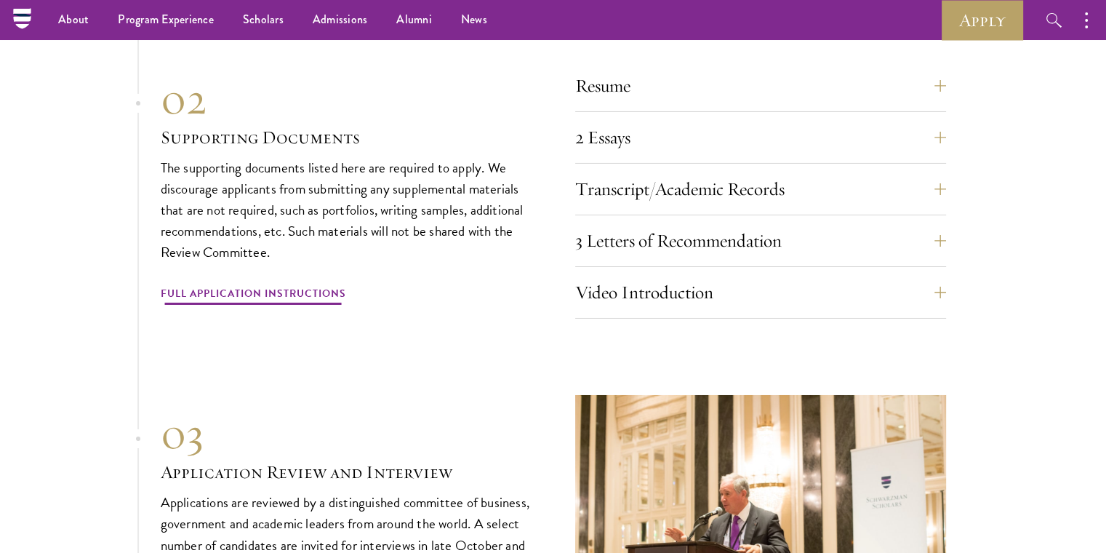
scroll to position [5018, 0]
click at [253, 284] on link "Full Application Instructions" at bounding box center [253, 295] width 185 height 23
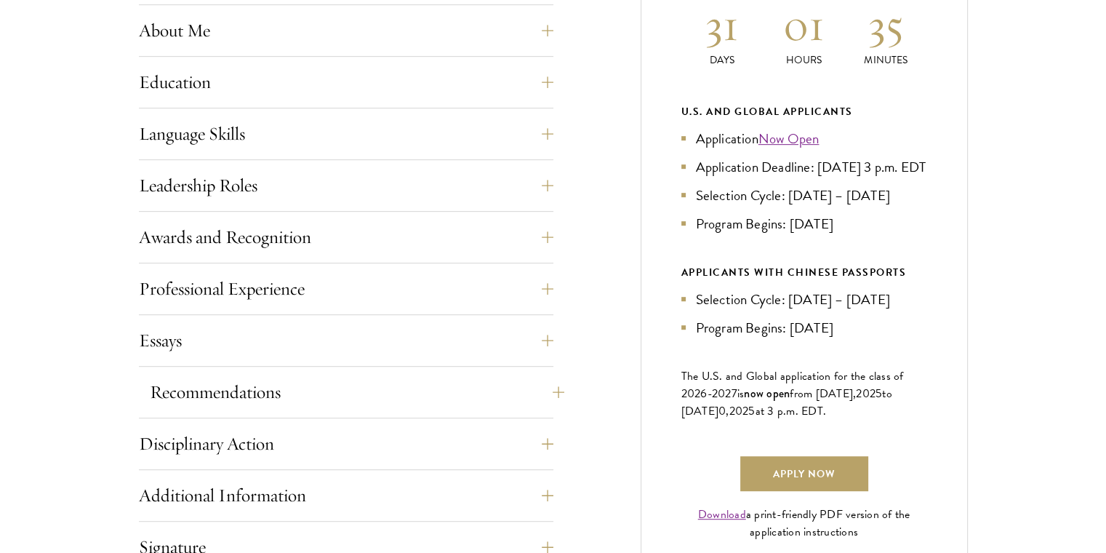
scroll to position [727, 0]
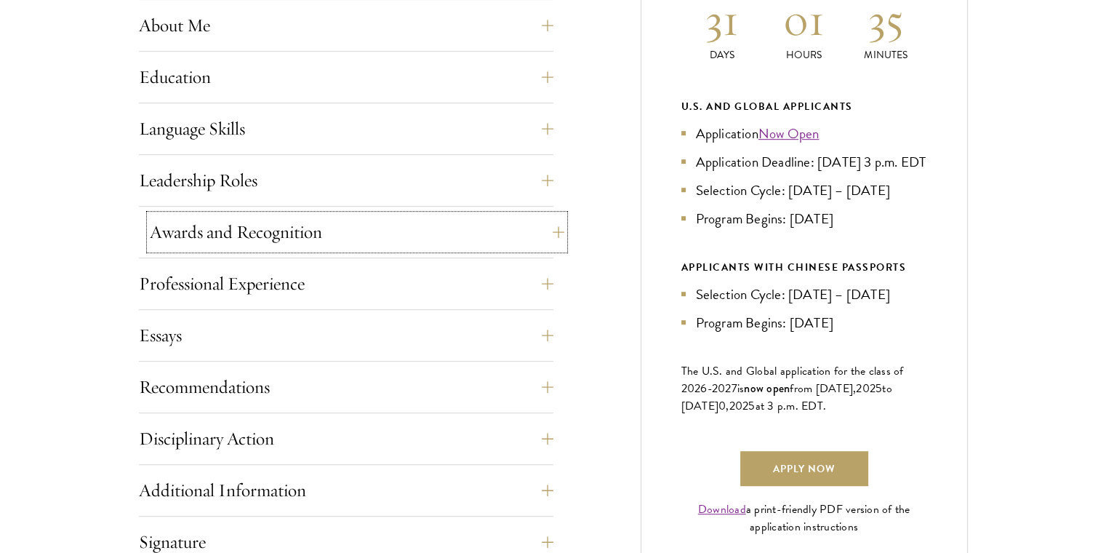
click at [559, 228] on button "Awards and Recognition" at bounding box center [357, 232] width 415 height 35
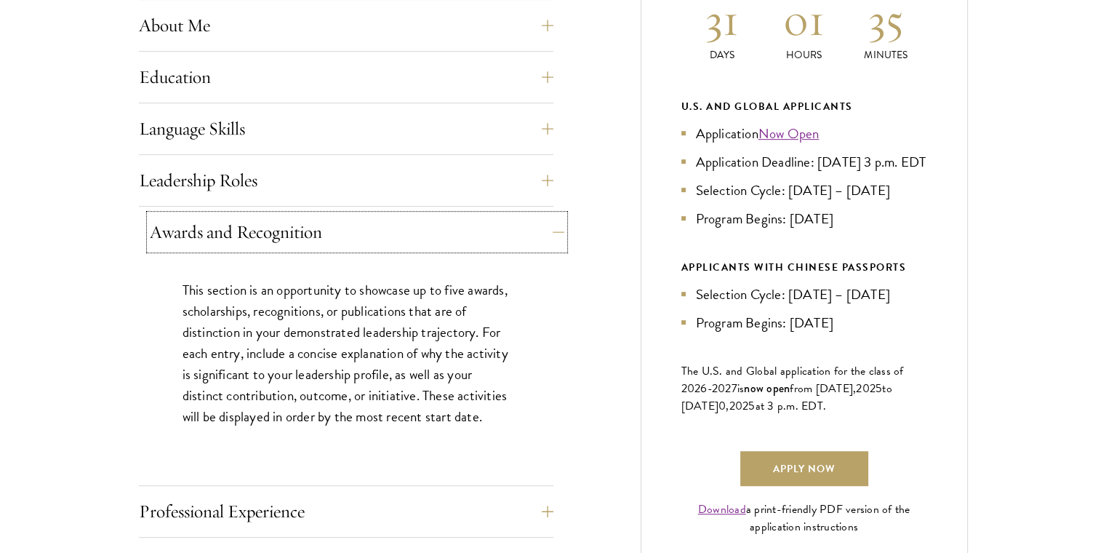
click at [559, 228] on button "Awards and Recognition" at bounding box center [357, 232] width 415 height 35
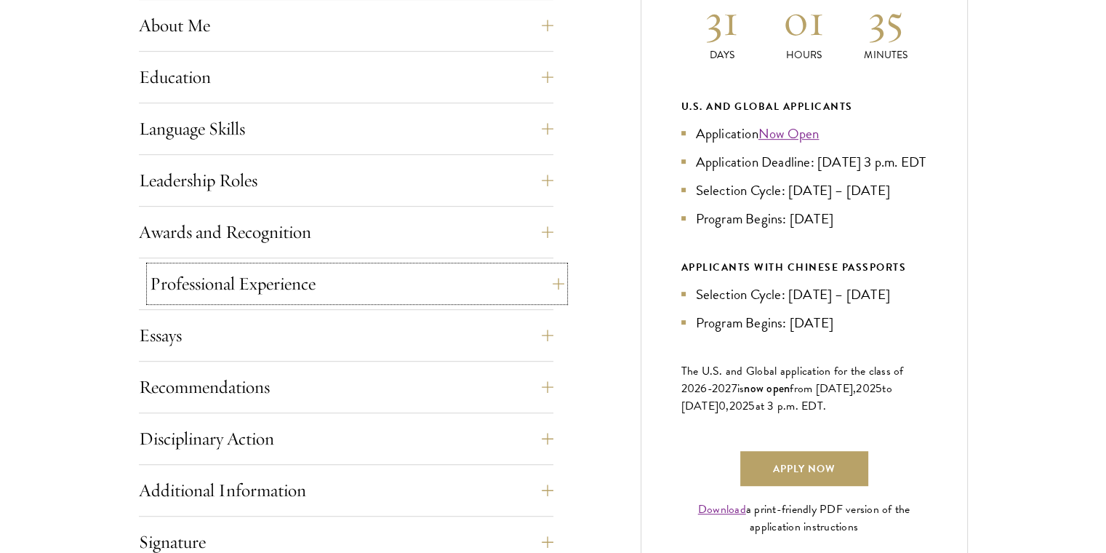
click at [544, 280] on button "Professional Experience" at bounding box center [357, 283] width 415 height 35
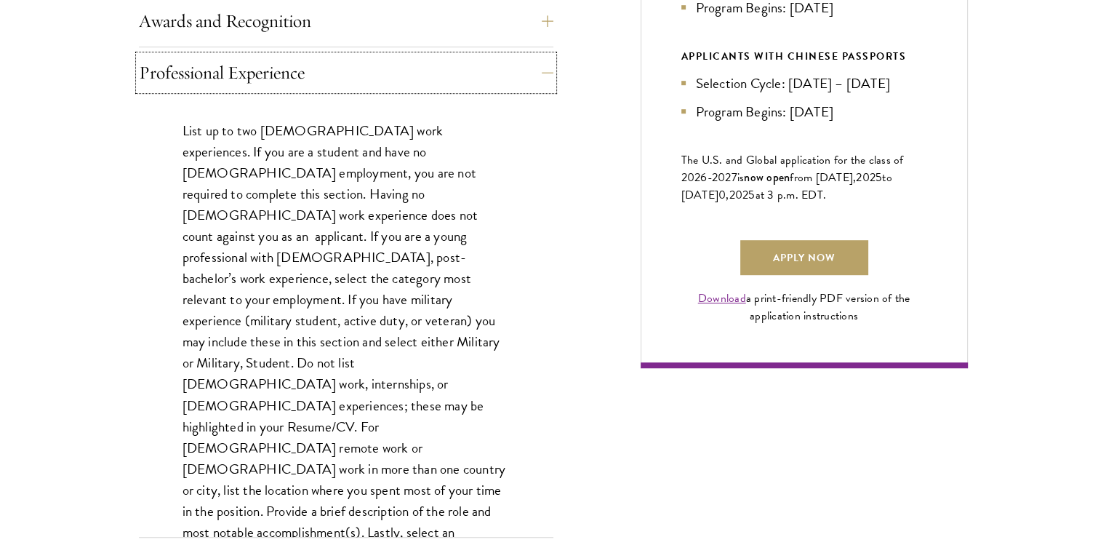
scroll to position [1018, 0]
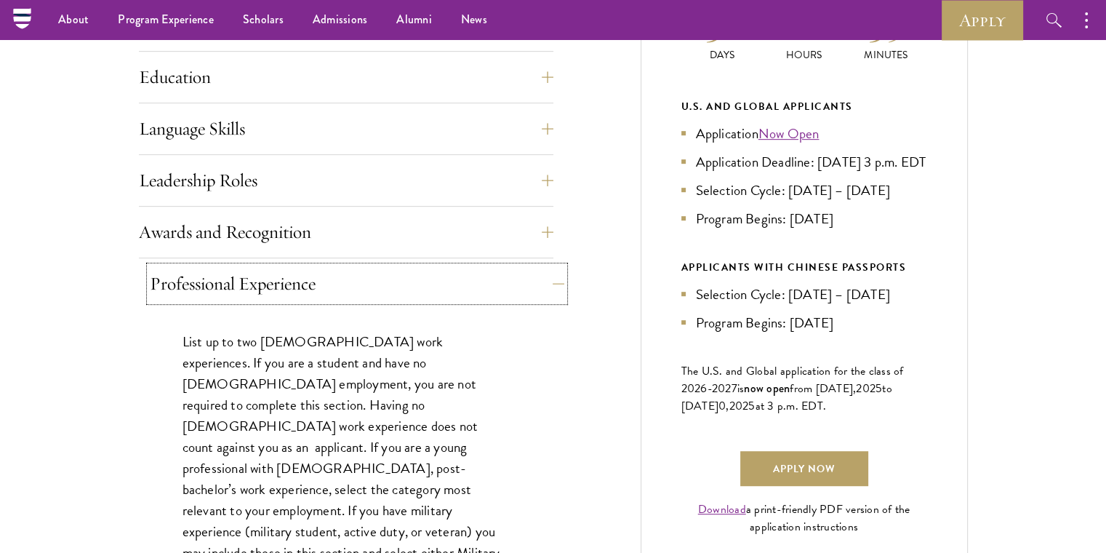
click at [547, 274] on button "Professional Experience" at bounding box center [357, 283] width 415 height 35
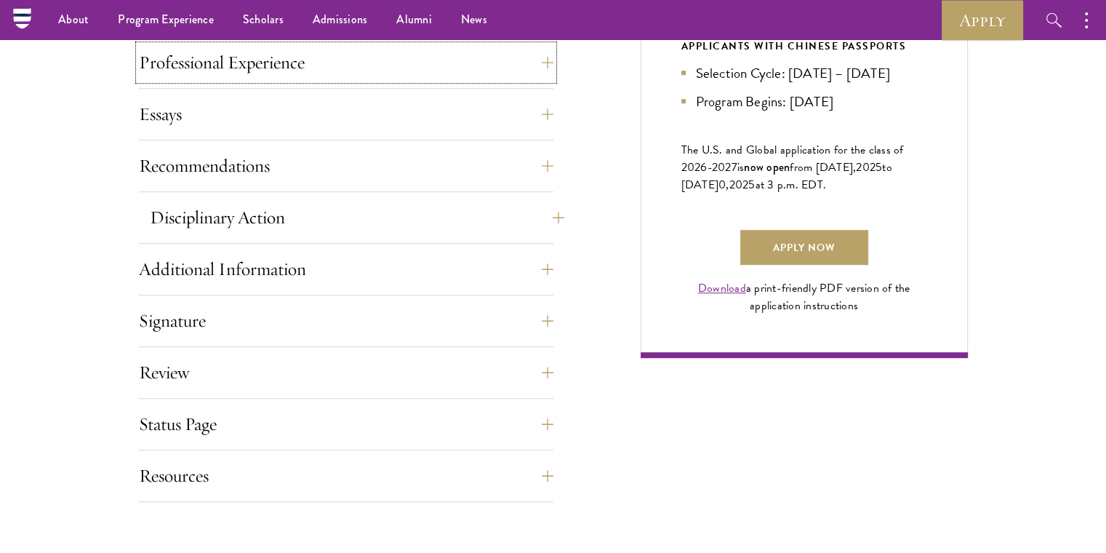
scroll to position [946, 0]
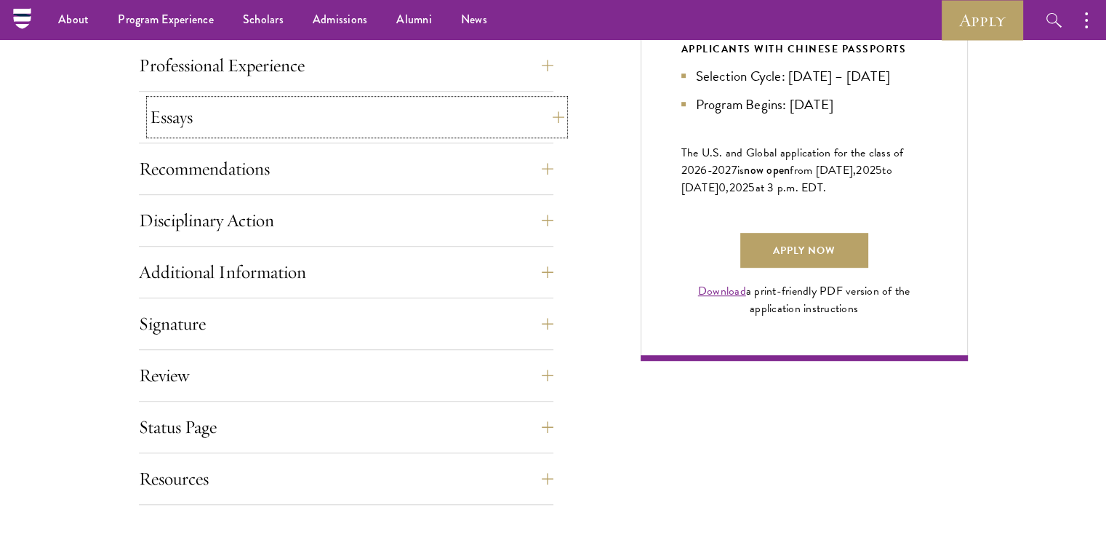
click at [542, 120] on button "Essays" at bounding box center [357, 117] width 415 height 35
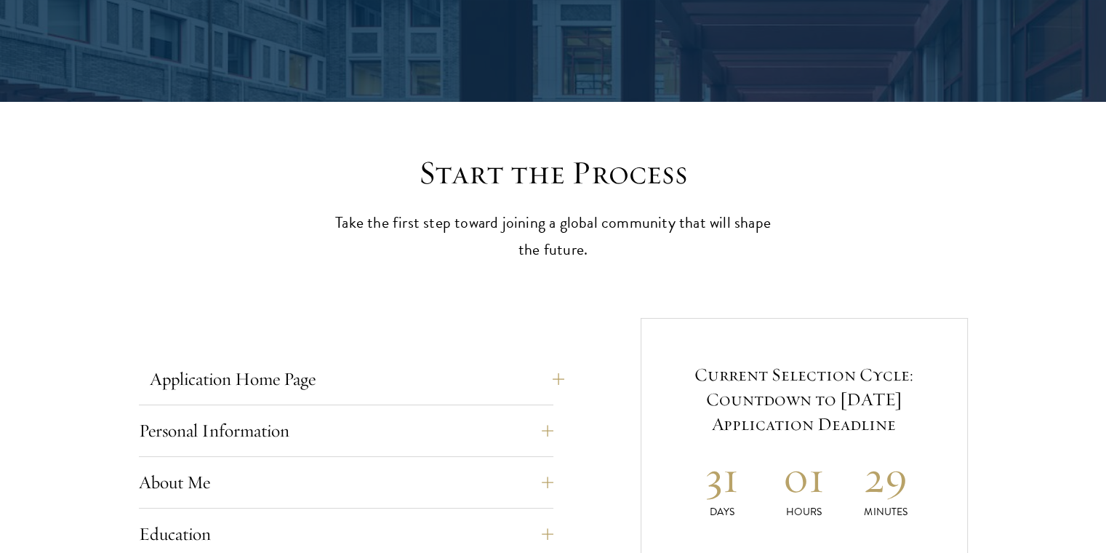
scroll to position [364, 0]
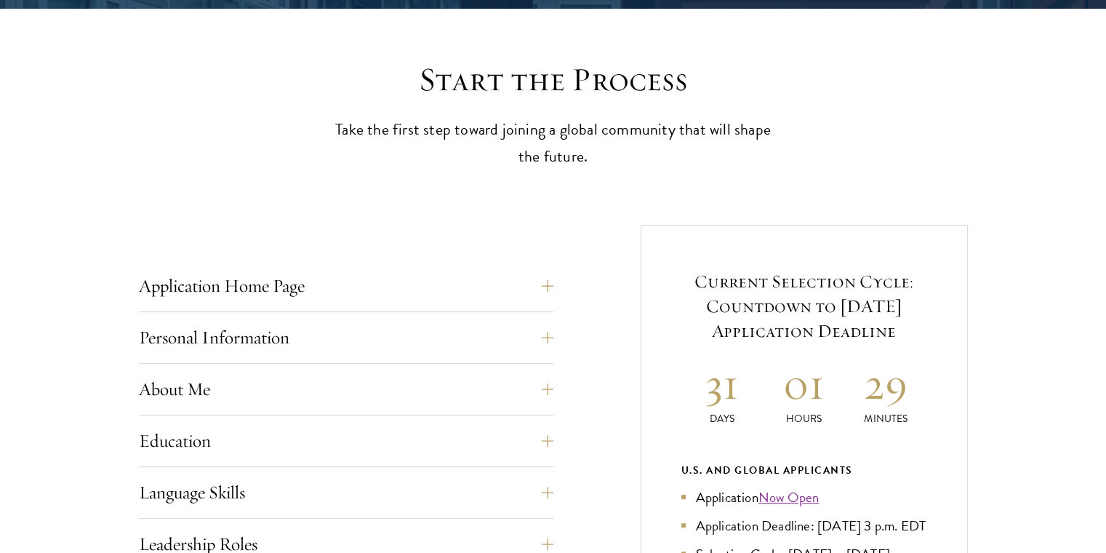
click at [551, 337] on button "Personal Information" at bounding box center [357, 337] width 415 height 35
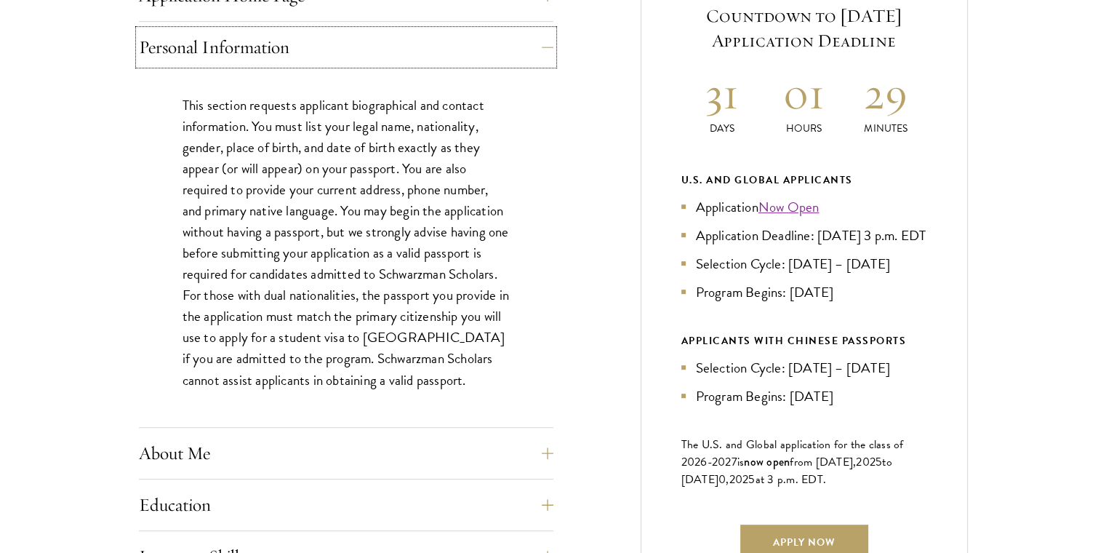
scroll to position [655, 0]
click at [545, 451] on button "About Me" at bounding box center [357, 452] width 415 height 35
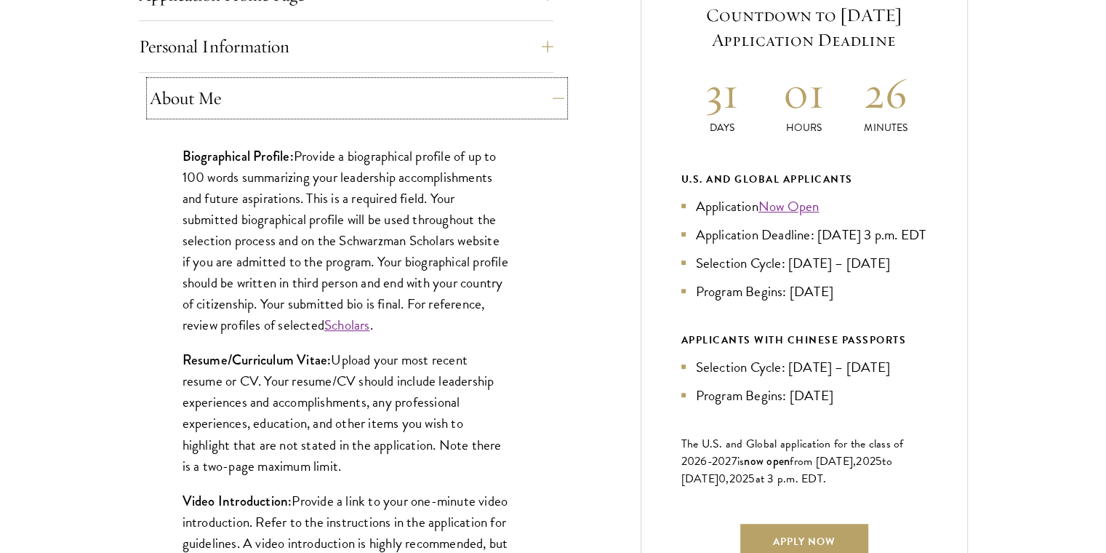
click at [544, 93] on button "About Me" at bounding box center [357, 98] width 415 height 35
